Goal: Transaction & Acquisition: Download file/media

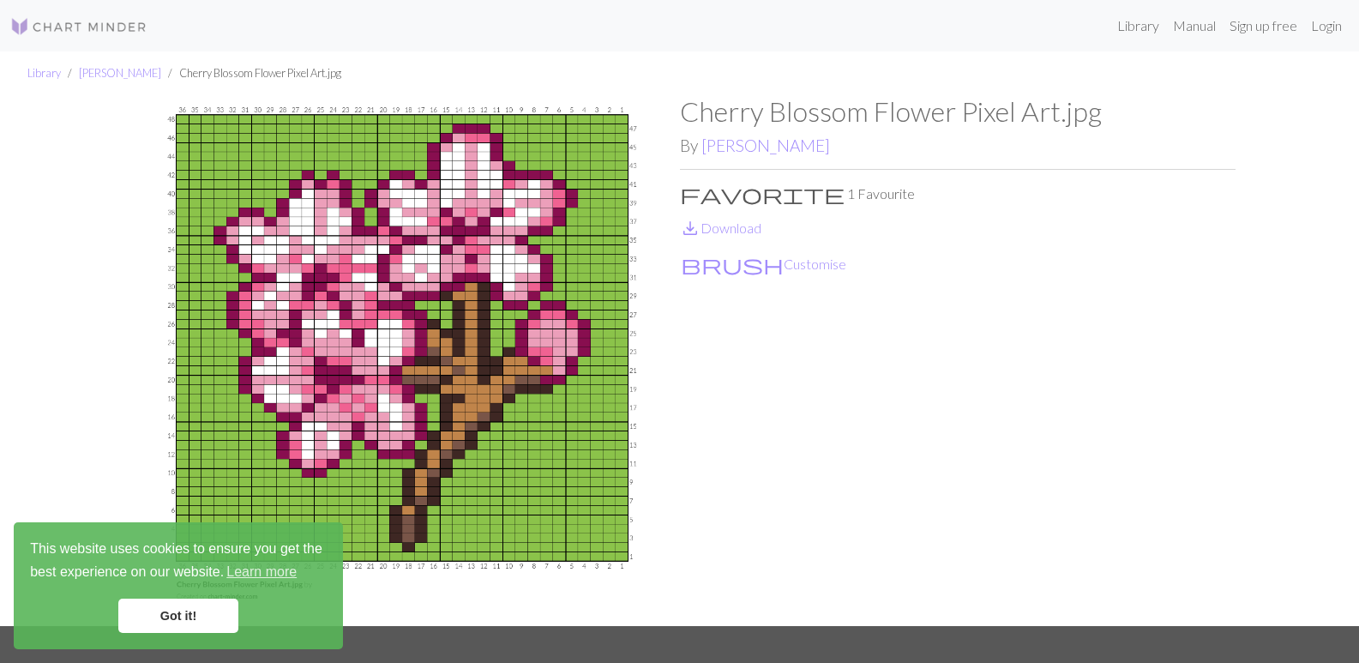
click at [180, 117] on img at bounding box center [401, 360] width 555 height 530
drag, startPoint x: 180, startPoint y: 117, endPoint x: 195, endPoint y: 133, distance: 21.9
click at [195, 133] on img at bounding box center [401, 360] width 555 height 530
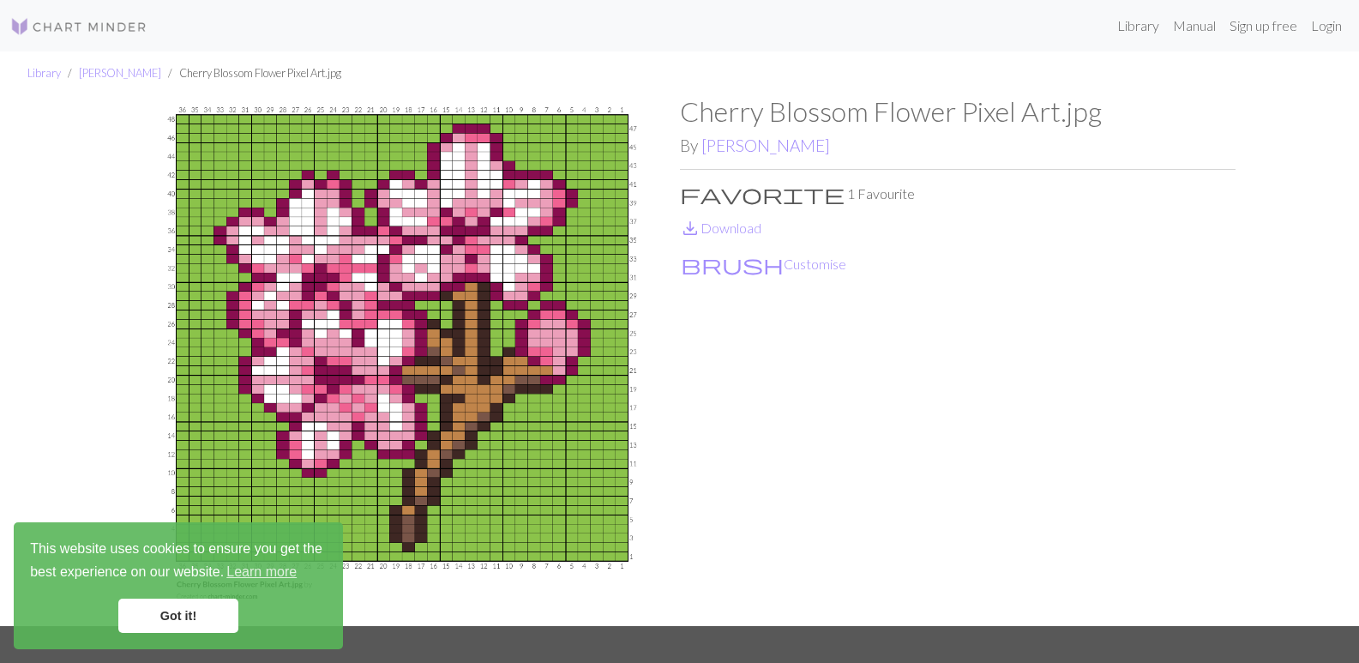
click at [195, 133] on img at bounding box center [401, 360] width 555 height 530
click at [333, 212] on img at bounding box center [401, 360] width 555 height 530
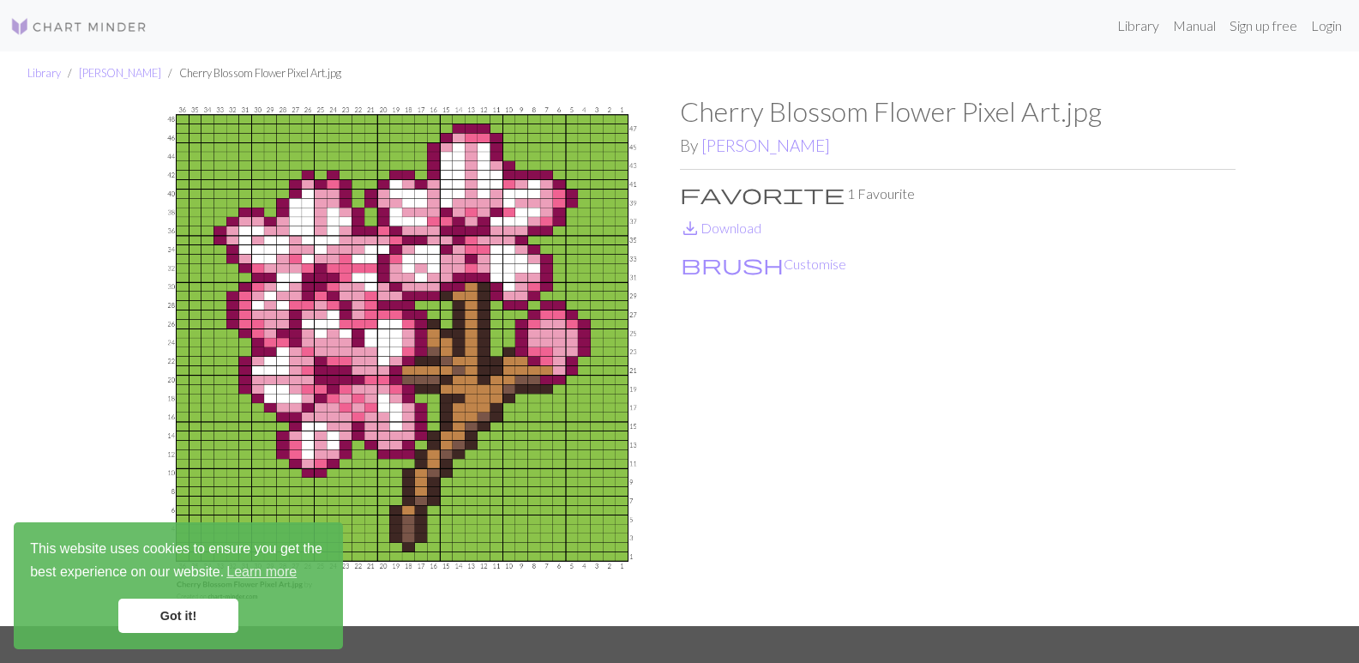
click at [333, 212] on img at bounding box center [401, 360] width 555 height 530
drag, startPoint x: 332, startPoint y: 212, endPoint x: 727, endPoint y: 177, distance: 396.7
click at [334, 211] on img at bounding box center [401, 360] width 555 height 530
click at [718, 227] on link "save_alt Download" at bounding box center [720, 227] width 81 height 16
